Goal: Task Accomplishment & Management: Complete application form

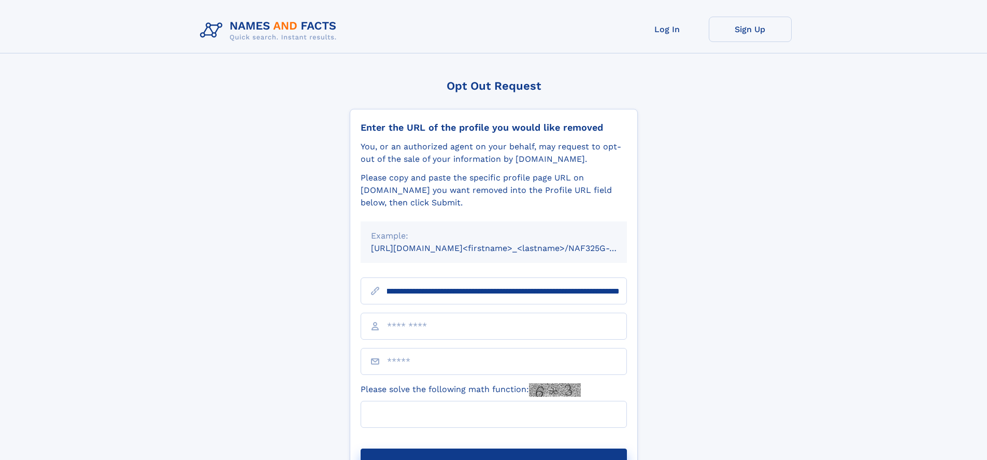
scroll to position [0, 138]
type input "**********"
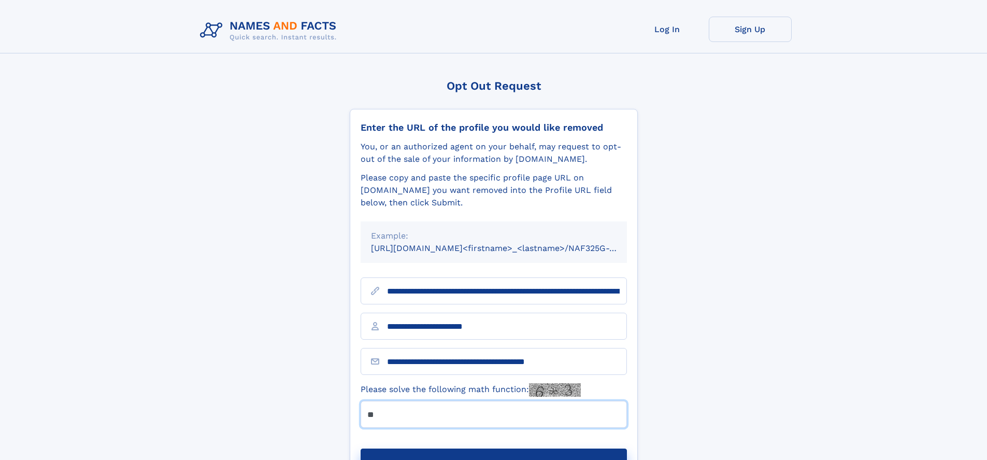
type input "**"
click at [493, 448] on button "Submit Opt Out Request" at bounding box center [494, 464] width 266 height 33
